Goal: Find specific page/section: Find specific page/section

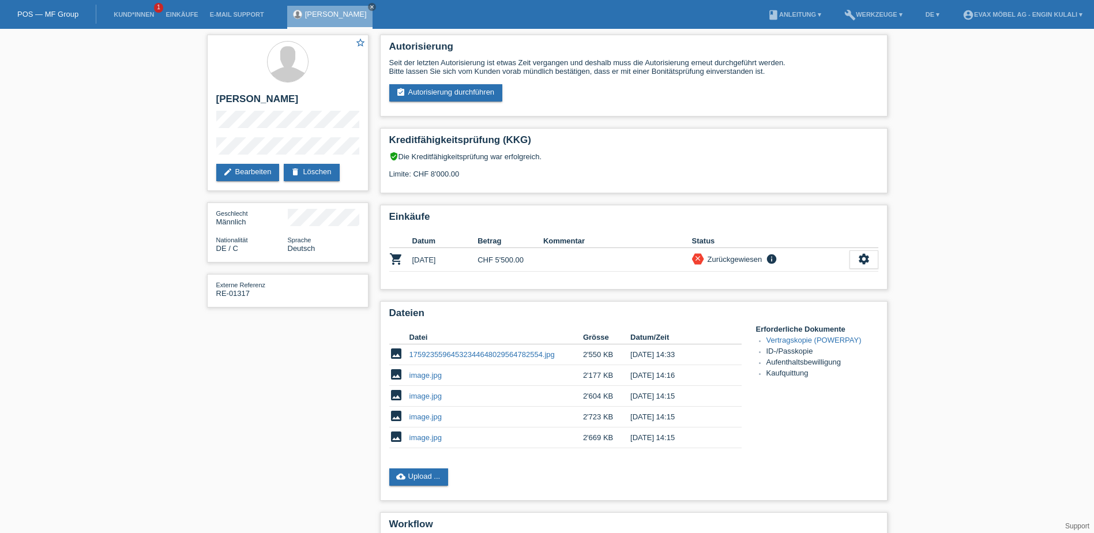
click at [46, 12] on link "POS — MF Group" at bounding box center [47, 14] width 61 height 9
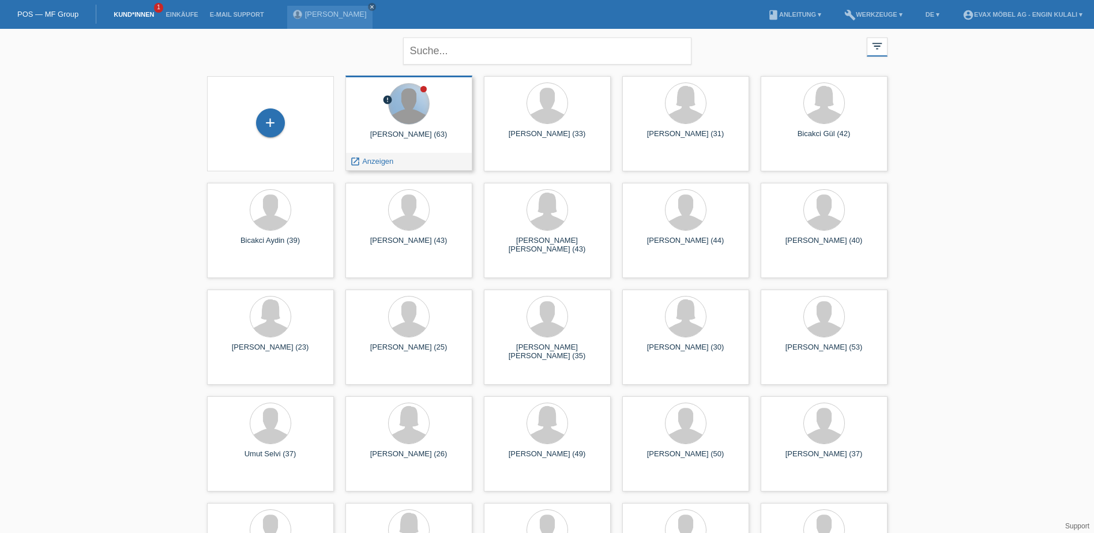
click at [406, 102] on div at bounding box center [409, 104] width 40 height 40
click at [369, 162] on span "Anzeigen" at bounding box center [377, 161] width 31 height 9
